Goal: Transaction & Acquisition: Obtain resource

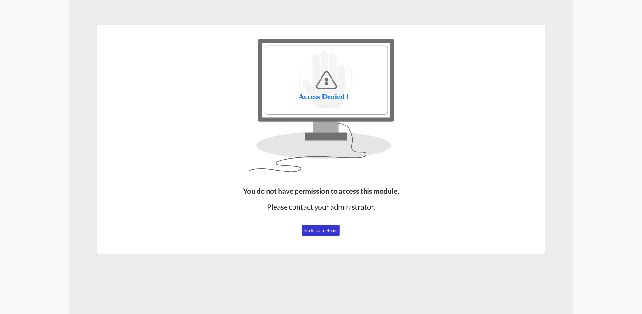
click at [317, 234] on button "Go Back to Home" at bounding box center [321, 230] width 38 height 11
